Goal: Check status

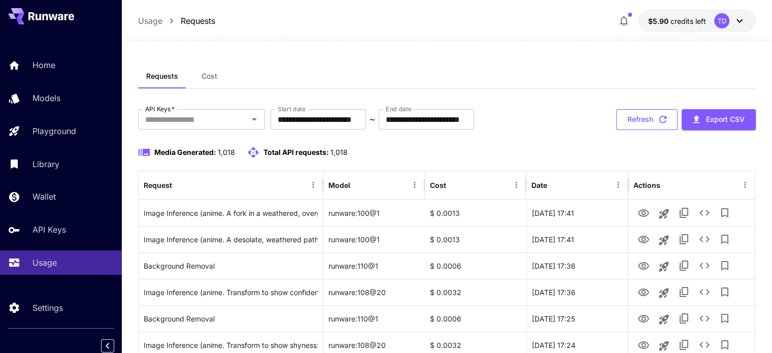
click at [662, 124] on icon "button" at bounding box center [662, 119] width 11 height 11
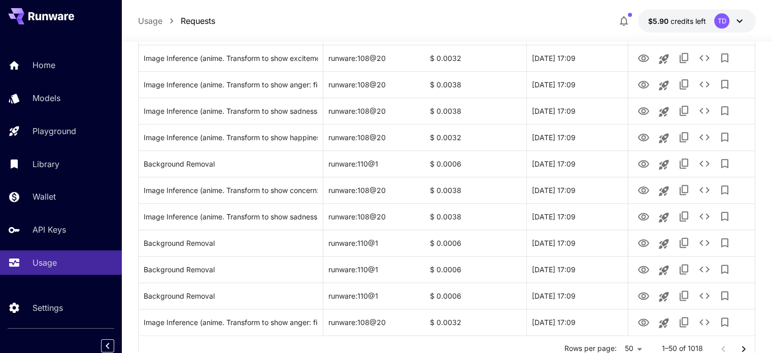
scroll to position [1223, 0]
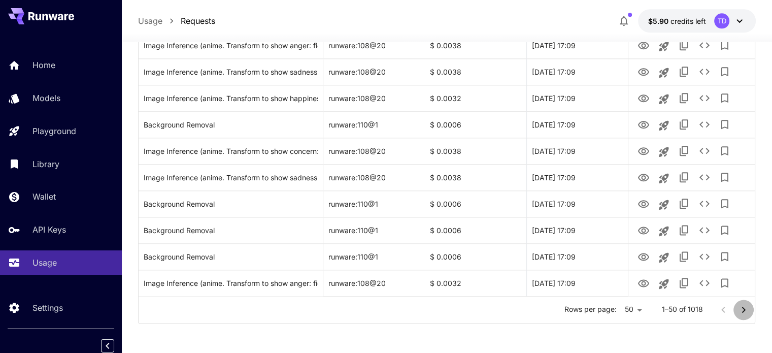
click at [748, 301] on button "Go to next page" at bounding box center [744, 309] width 20 height 20
click at [743, 304] on icon "Go to next page" at bounding box center [744, 310] width 12 height 12
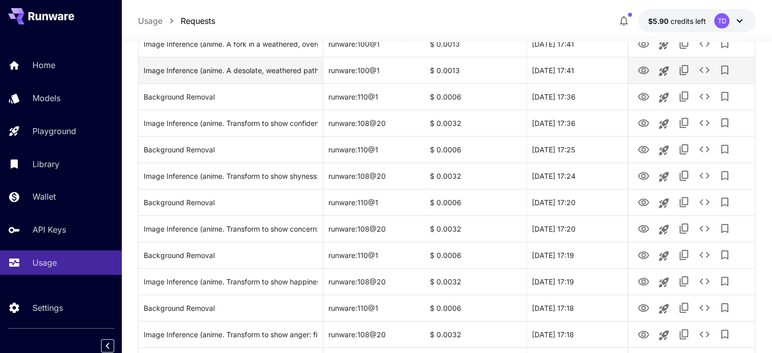
scroll to position [338, 0]
